Goal: Communication & Community: Answer question/provide support

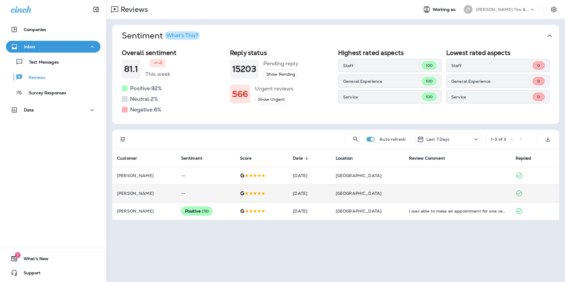
click at [392, 192] on td "[GEOGRAPHIC_DATA]" at bounding box center [367, 193] width 73 height 18
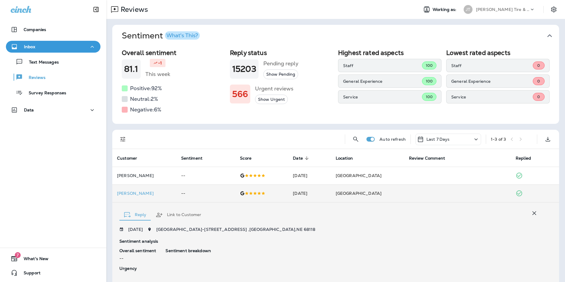
scroll to position [92, 0]
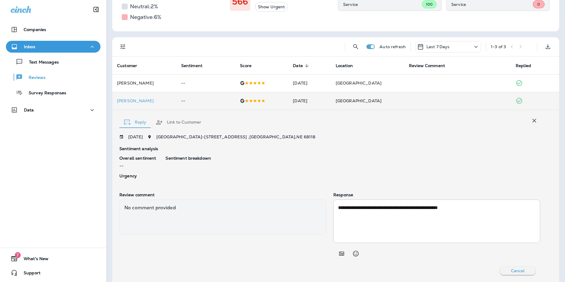
click at [392, 192] on p "Response" at bounding box center [436, 194] width 207 height 5
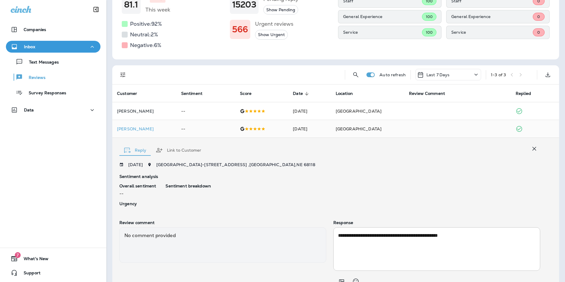
scroll to position [0, 0]
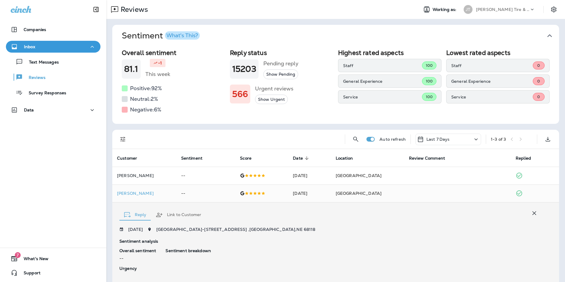
click at [472, 138] on icon at bounding box center [475, 139] width 7 height 7
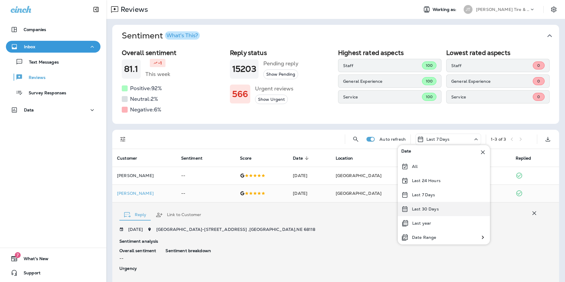
click at [441, 213] on div "Last 30 Days" at bounding box center [444, 209] width 92 height 14
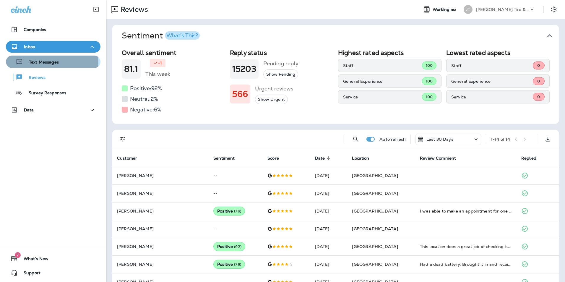
click at [42, 63] on p "Text Messages" at bounding box center [41, 63] width 36 height 6
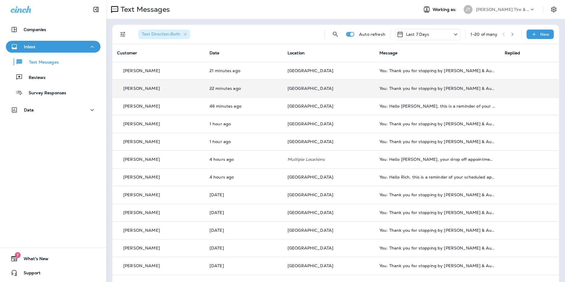
click at [244, 92] on td "22 minutes ago" at bounding box center [244, 88] width 78 height 18
click at [173, 91] on div "[PERSON_NAME]" at bounding box center [158, 88] width 83 height 6
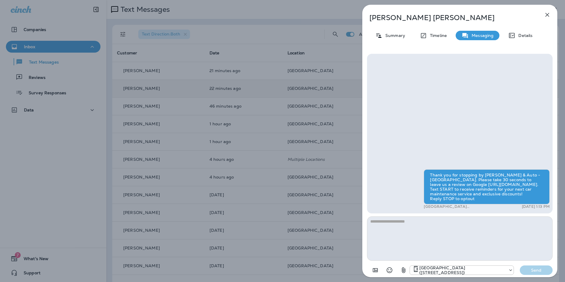
click at [549, 13] on icon "button" at bounding box center [547, 15] width 4 height 4
